Goal: Navigation & Orientation: Find specific page/section

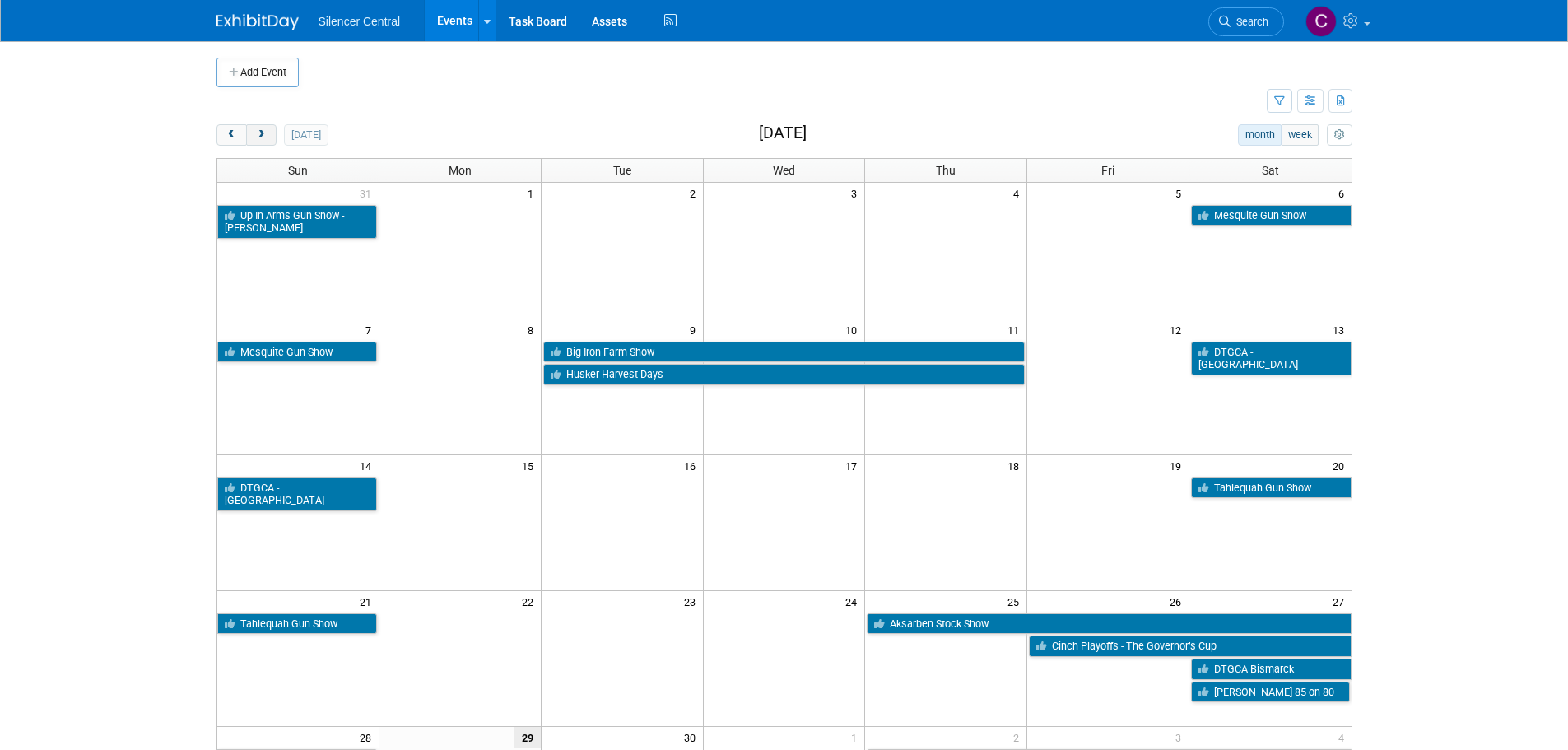
click at [275, 132] on button "next" at bounding box center [261, 135] width 30 height 21
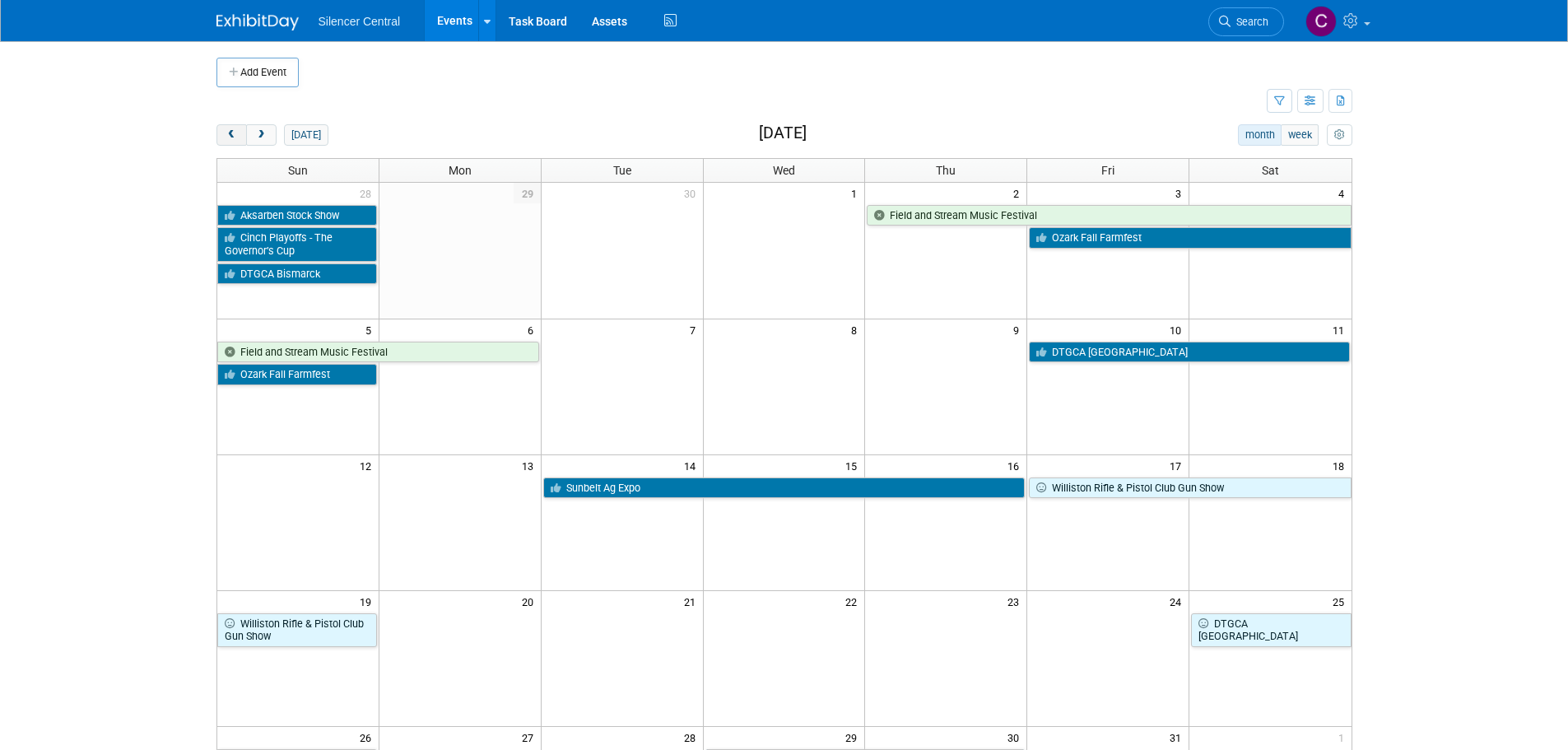
click at [235, 133] on span "prev" at bounding box center [232, 135] width 12 height 11
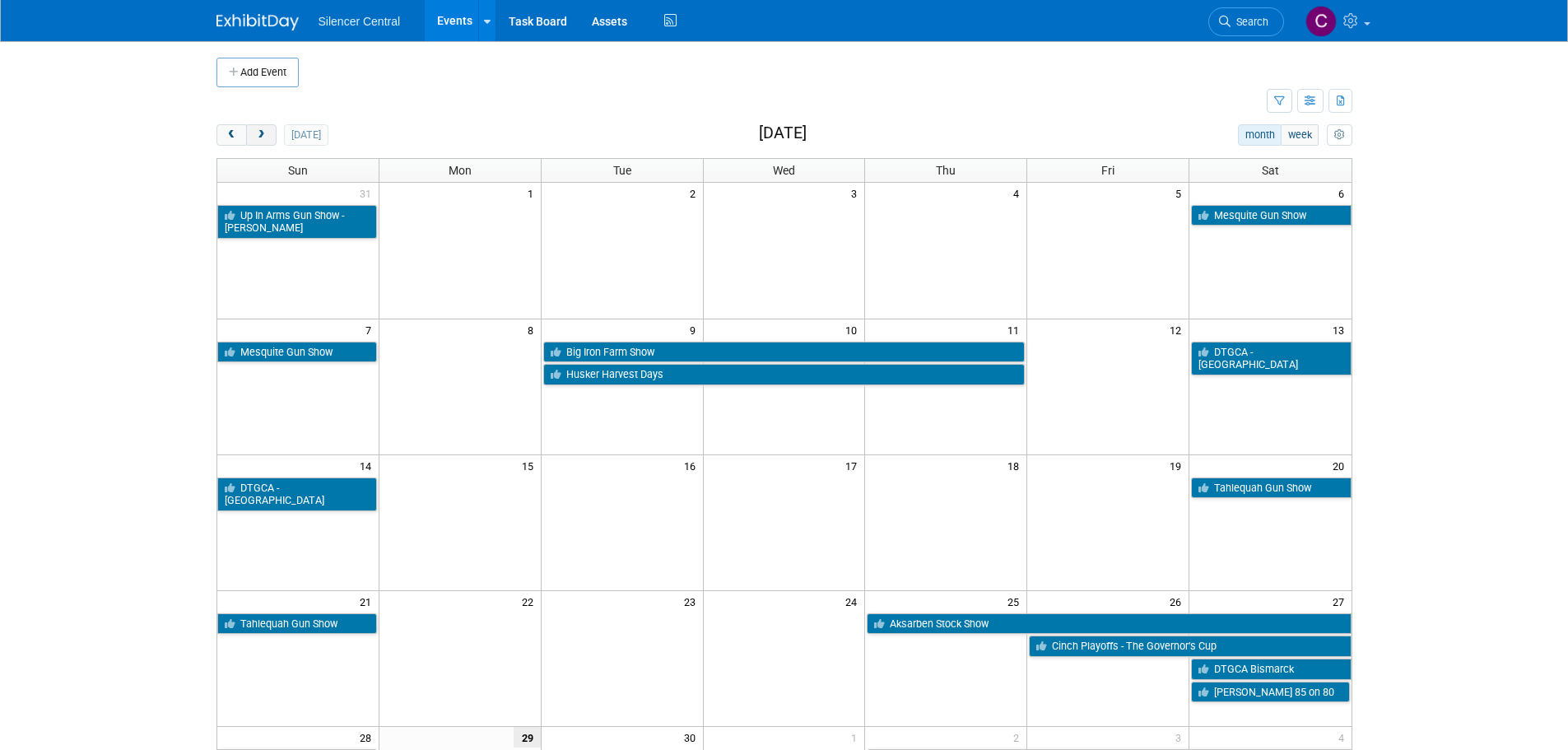
click at [255, 133] on span "next" at bounding box center [261, 135] width 12 height 11
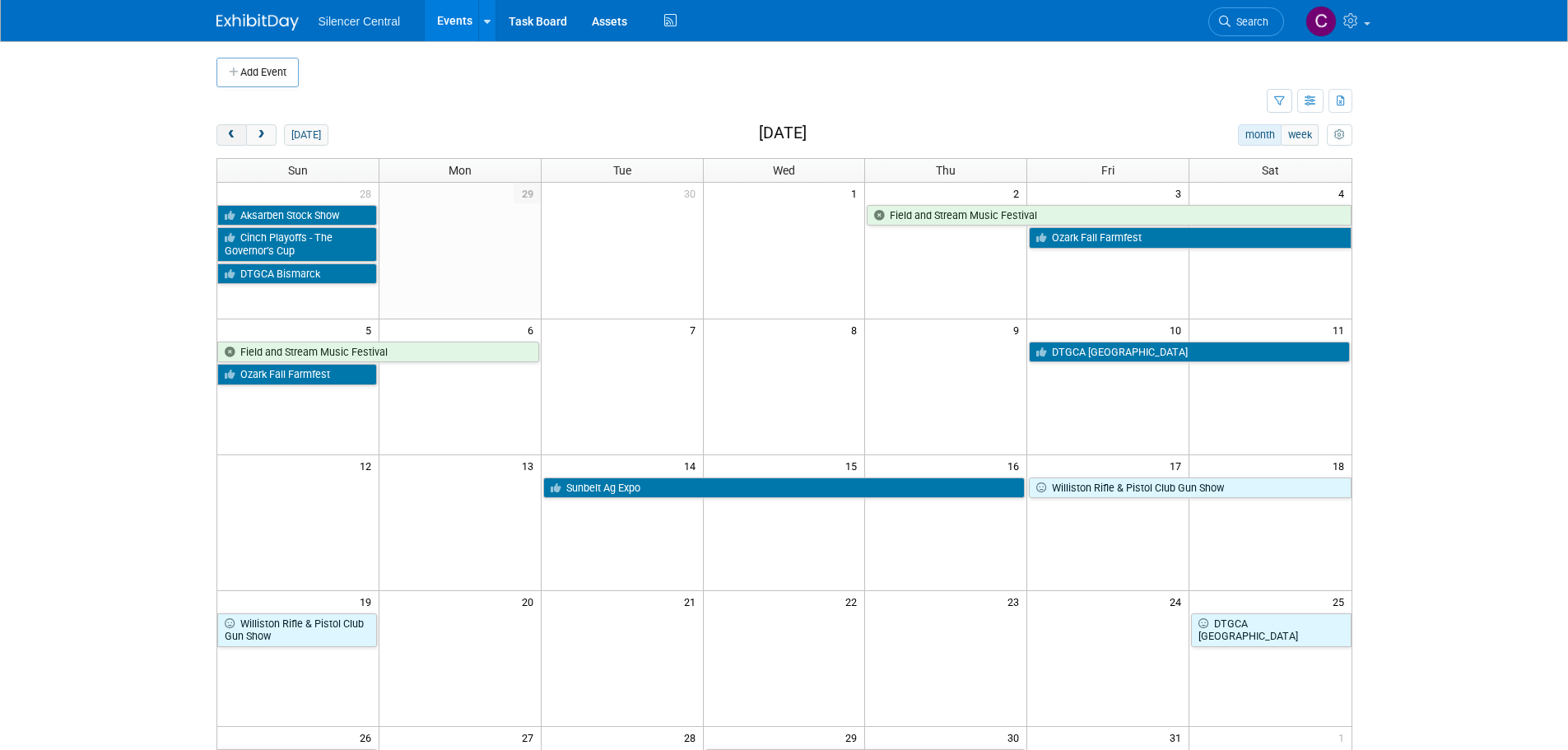
click at [227, 137] on span "prev" at bounding box center [232, 135] width 12 height 11
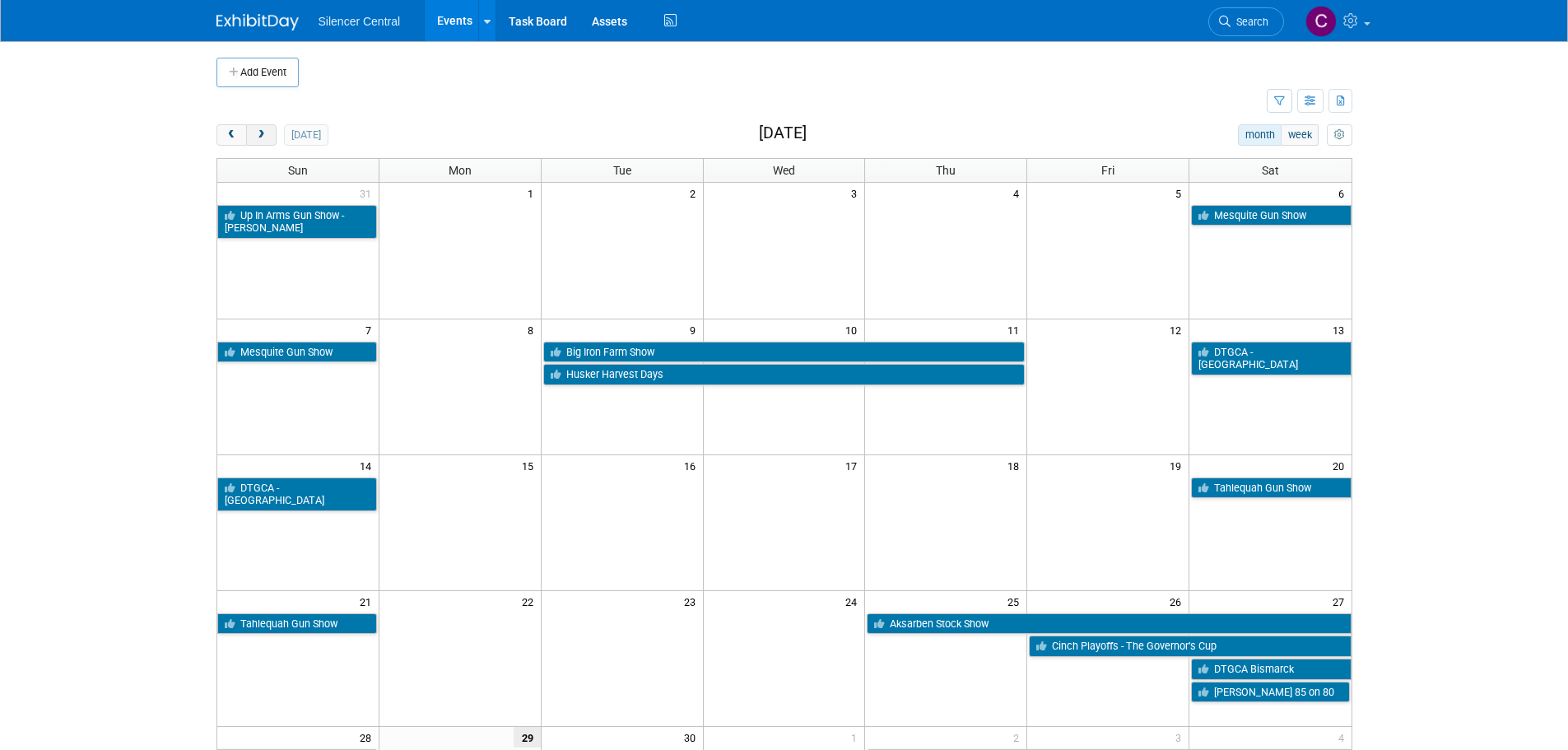
click at [264, 130] on span "next" at bounding box center [261, 135] width 12 height 11
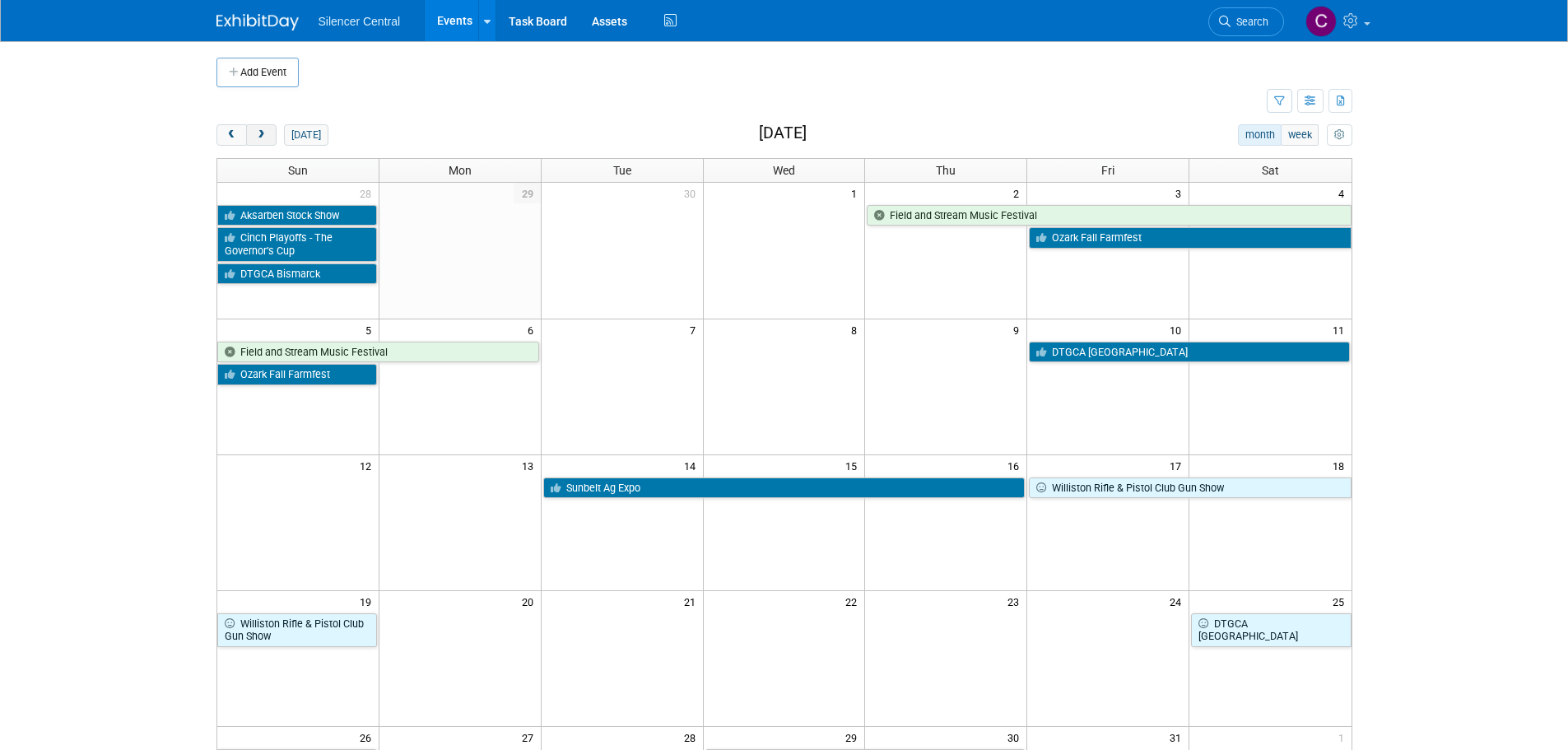
click at [265, 138] on button "next" at bounding box center [261, 135] width 30 height 21
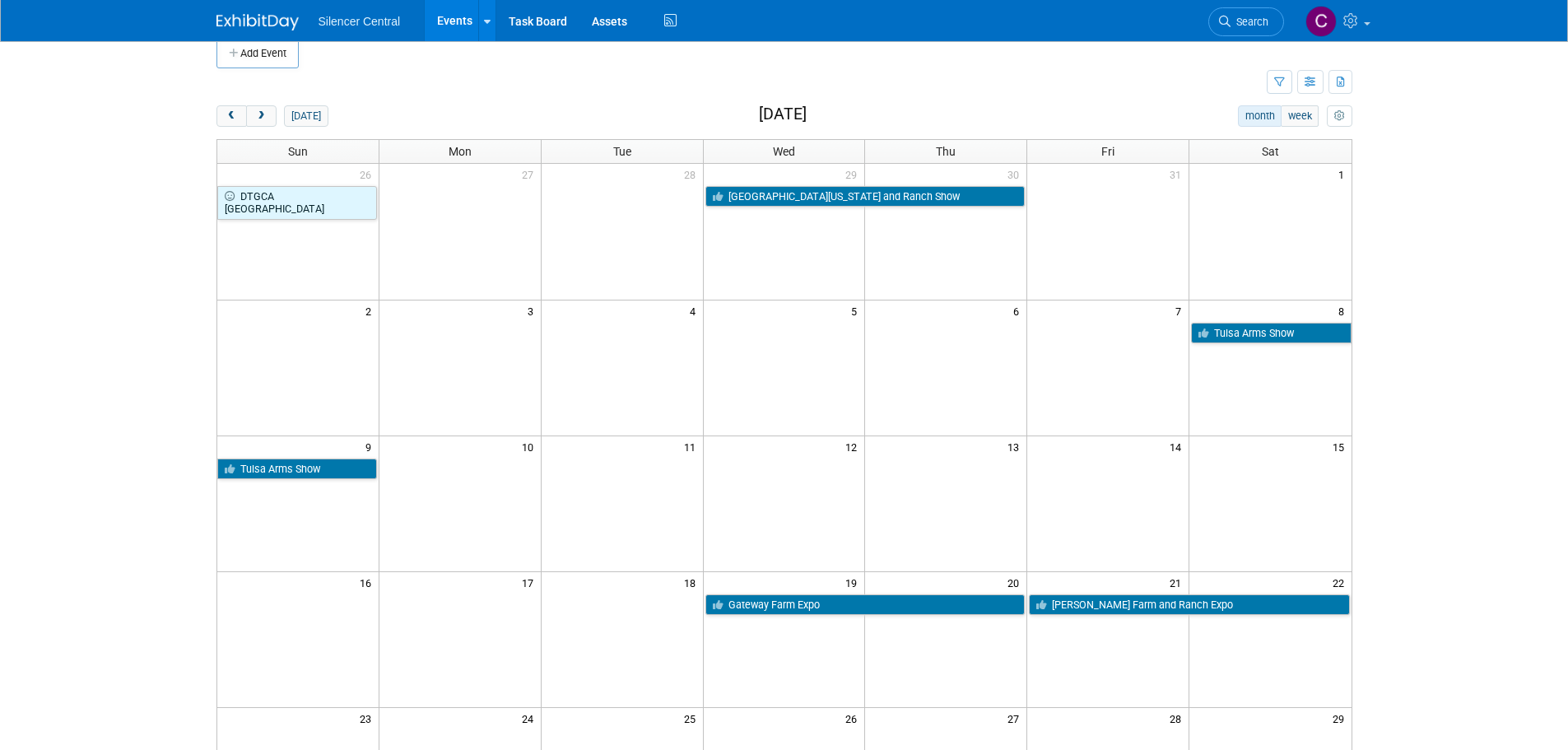
scroll to position [83, 0]
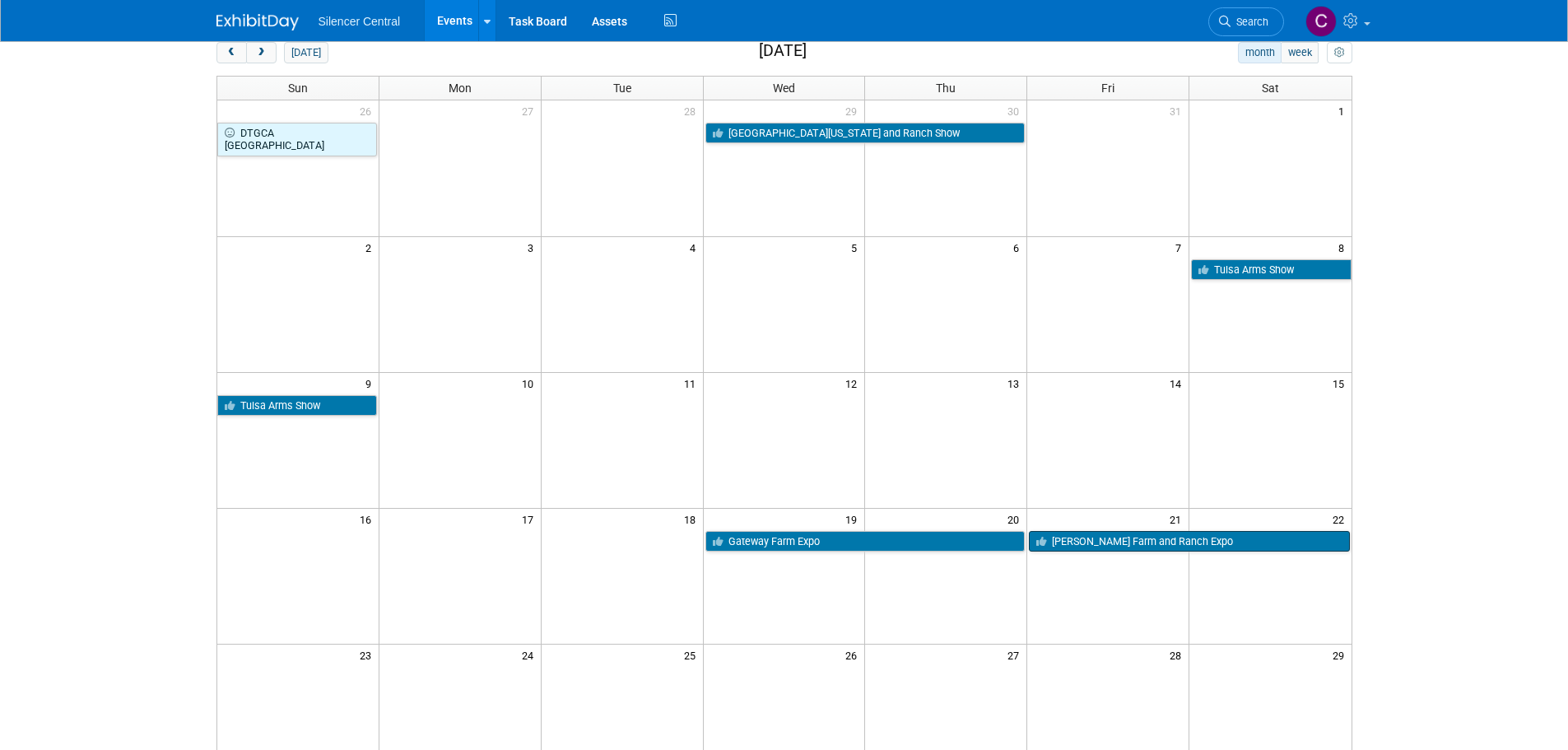
click at [1185, 544] on link "[PERSON_NAME] Farm and Ranch Expo" at bounding box center [1189, 542] width 321 height 21
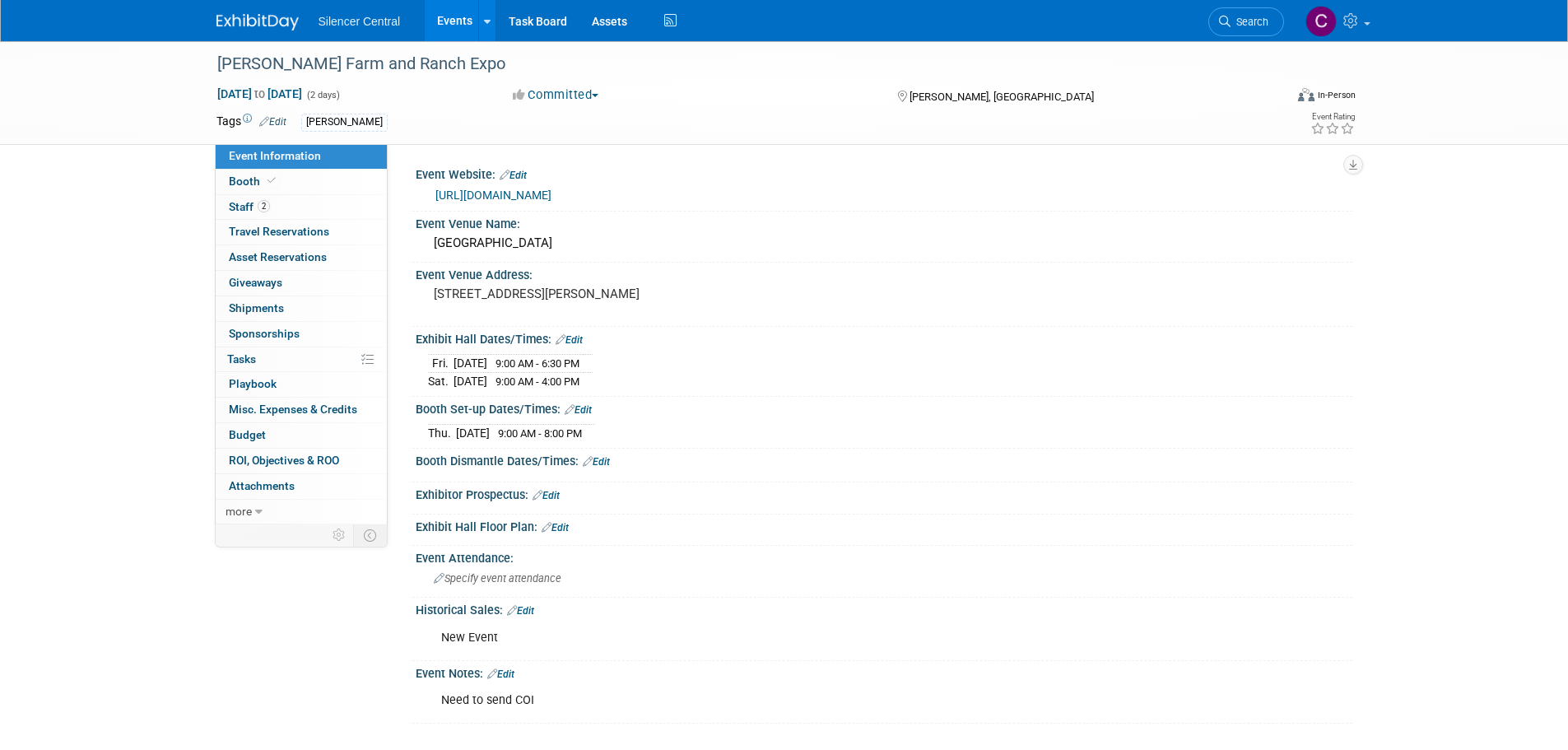
click at [239, 28] on img at bounding box center [258, 22] width 83 height 17
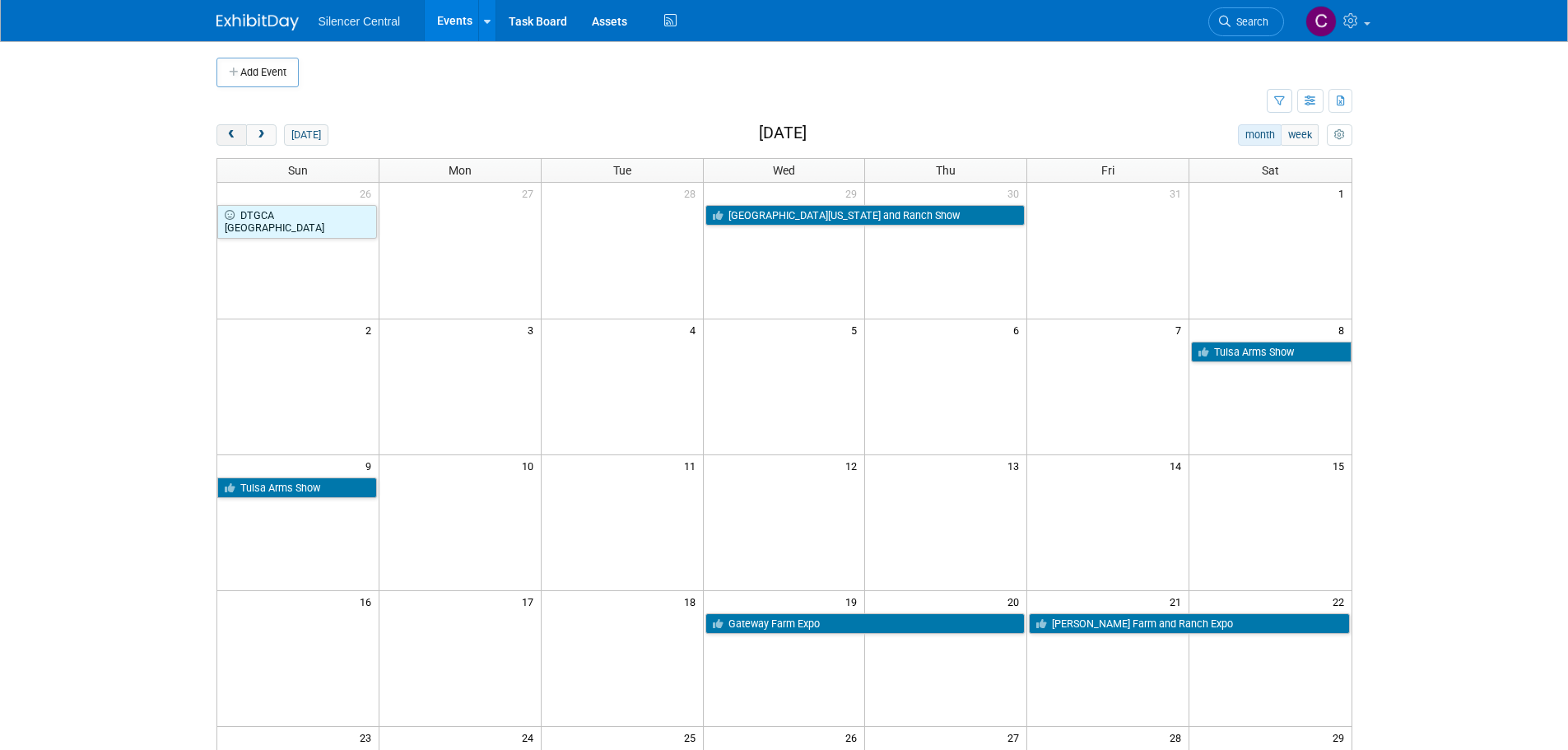
click at [236, 138] on span "prev" at bounding box center [232, 135] width 12 height 11
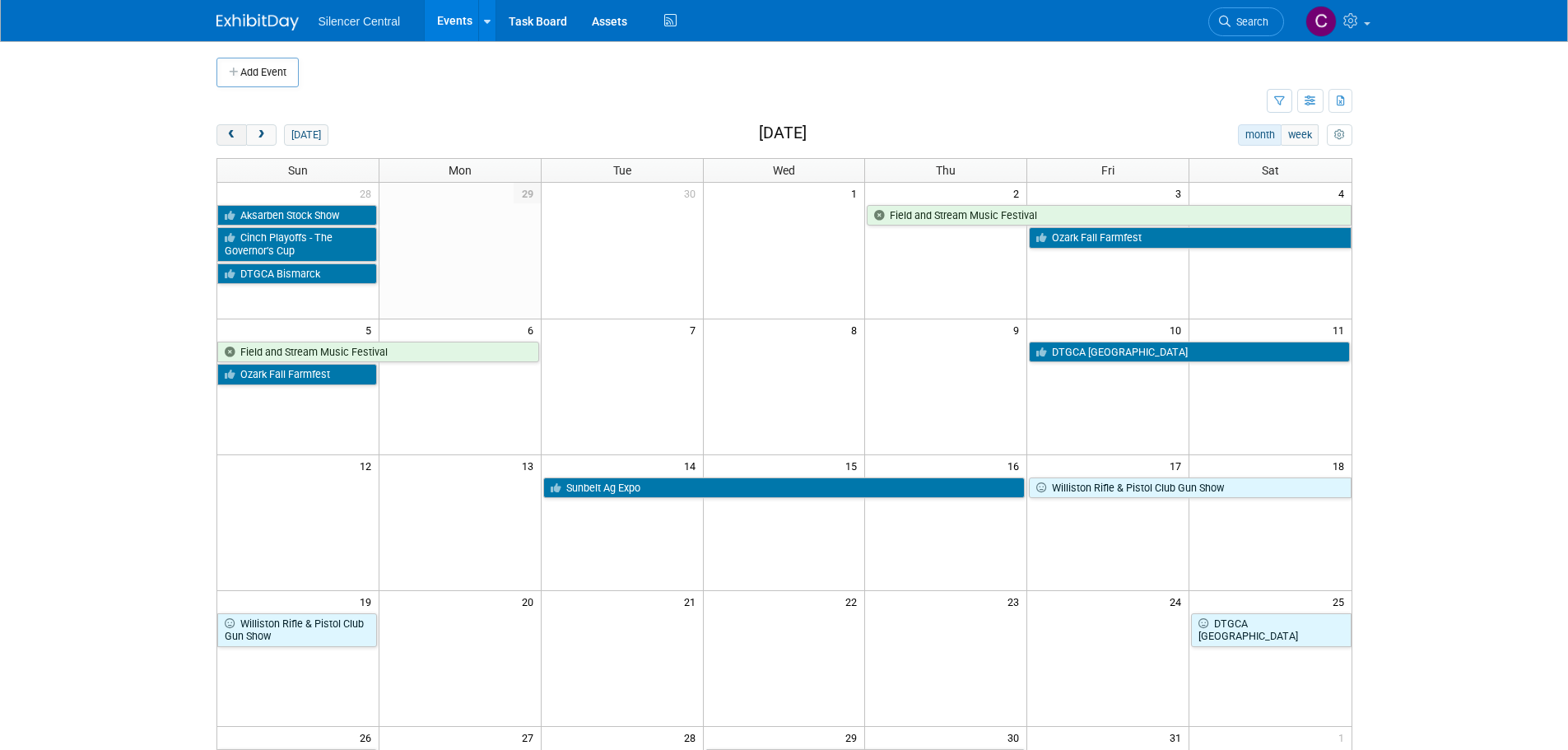
click at [234, 139] on span "prev" at bounding box center [232, 135] width 12 height 11
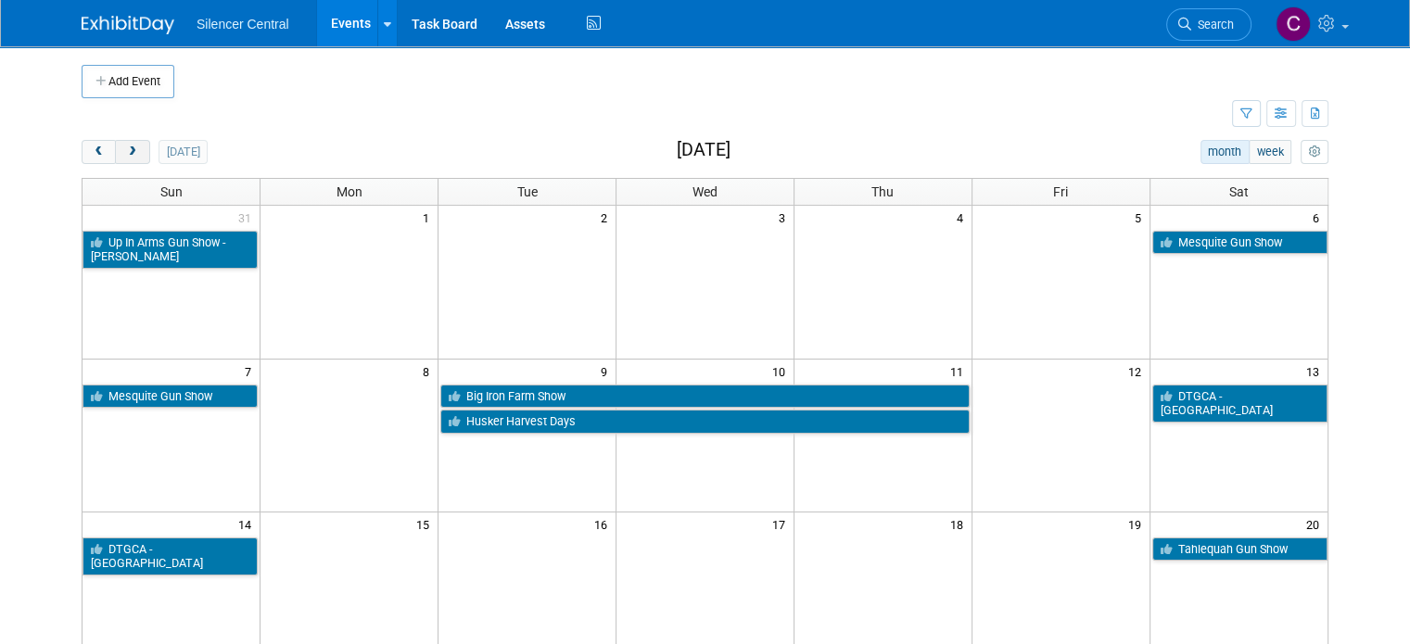
click at [115, 158] on button "next" at bounding box center [132, 152] width 34 height 24
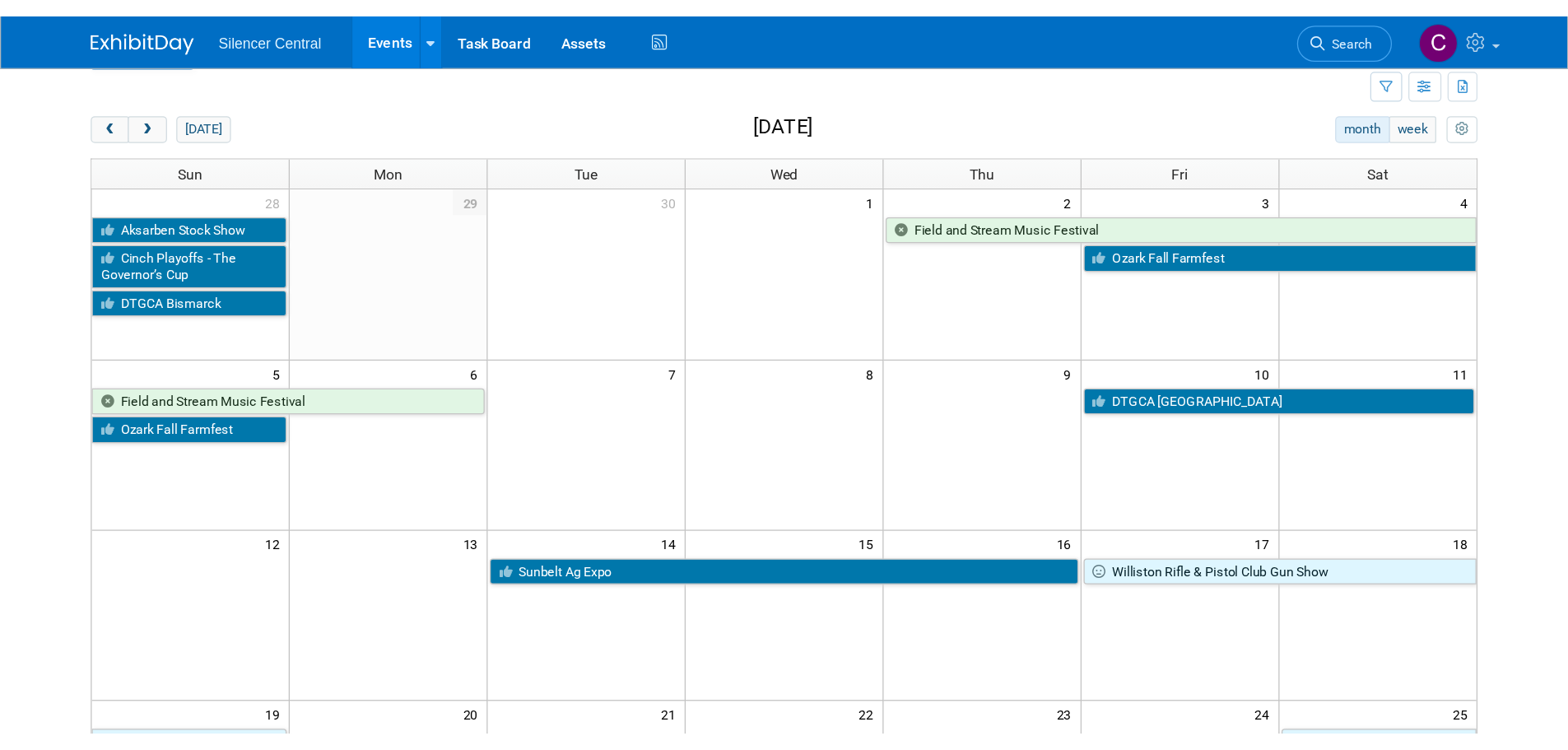
scroll to position [44, 0]
